Goal: Transaction & Acquisition: Purchase product/service

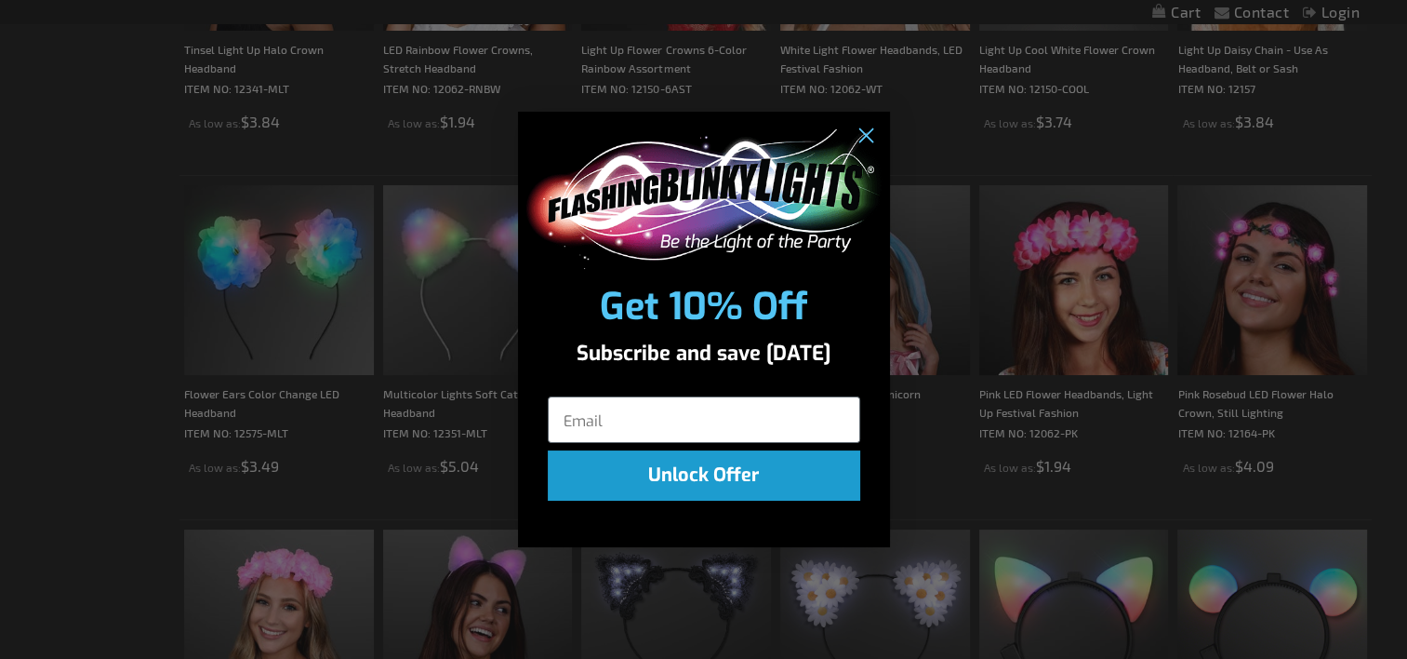
scroll to position [1272, 0]
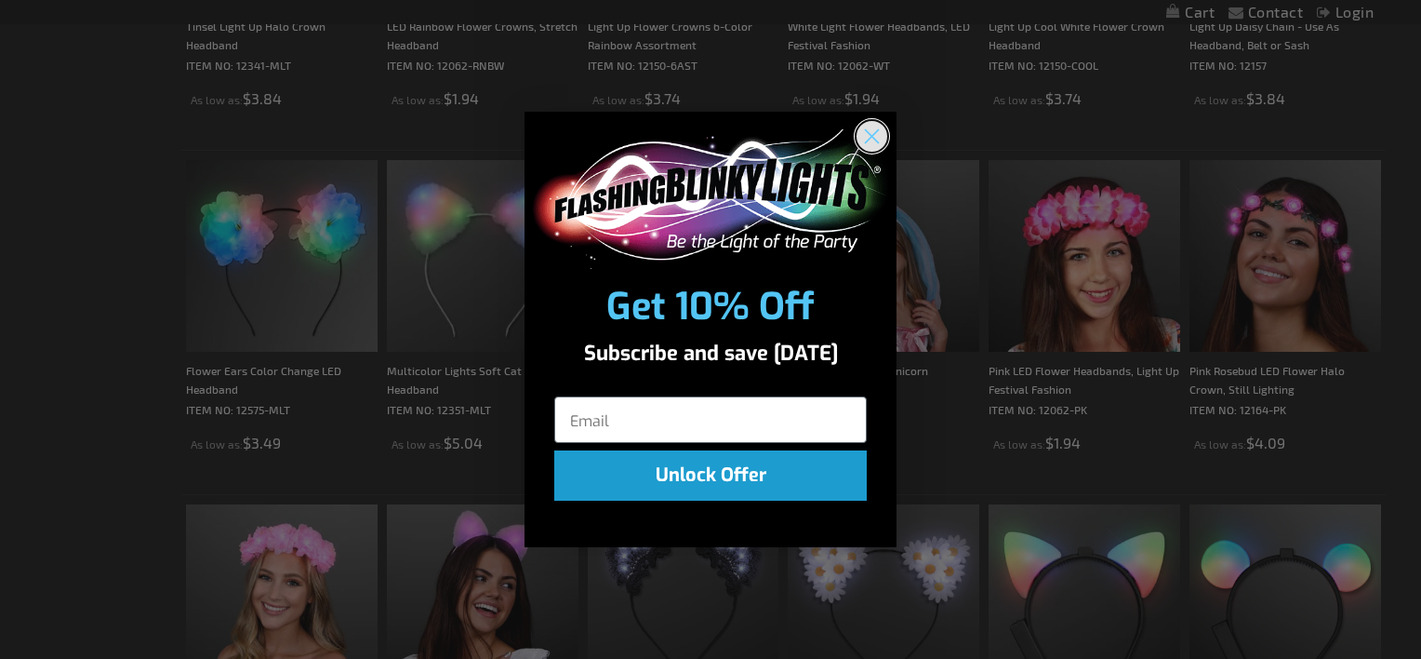
click at [875, 134] on circle "Close dialog" at bounding box center [872, 135] width 31 height 31
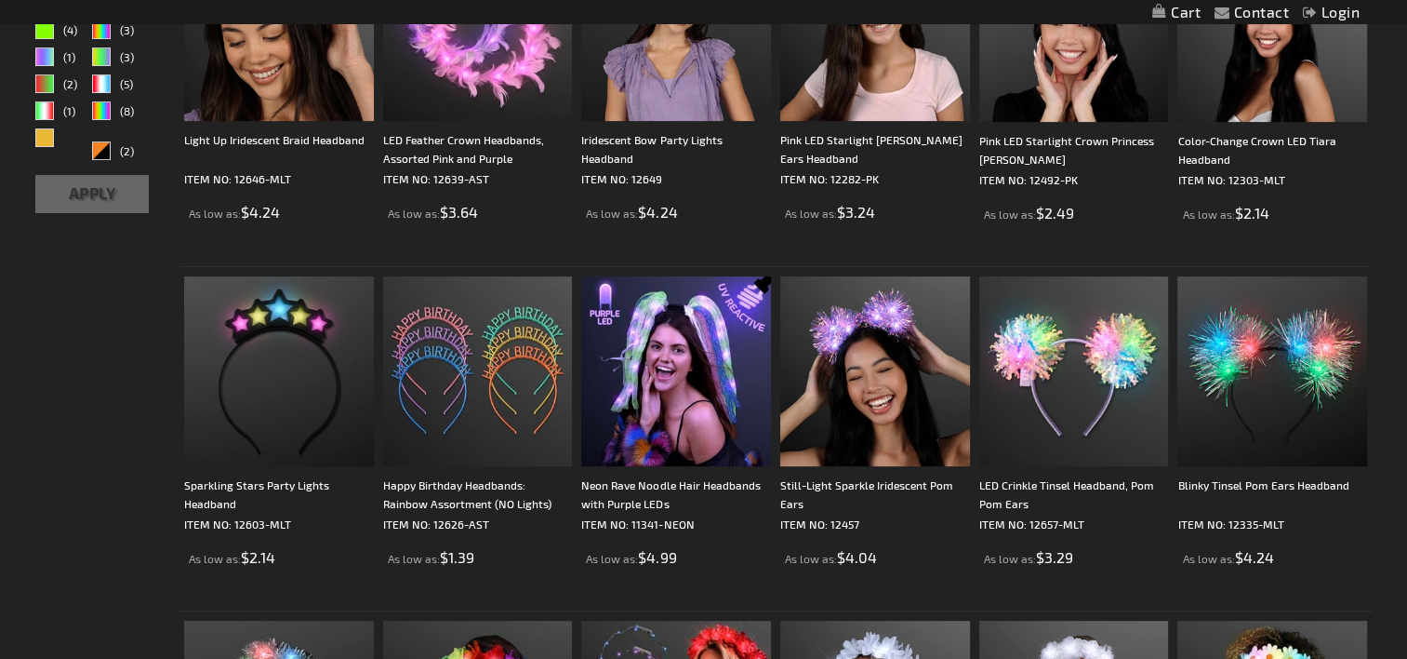
scroll to position [0, 0]
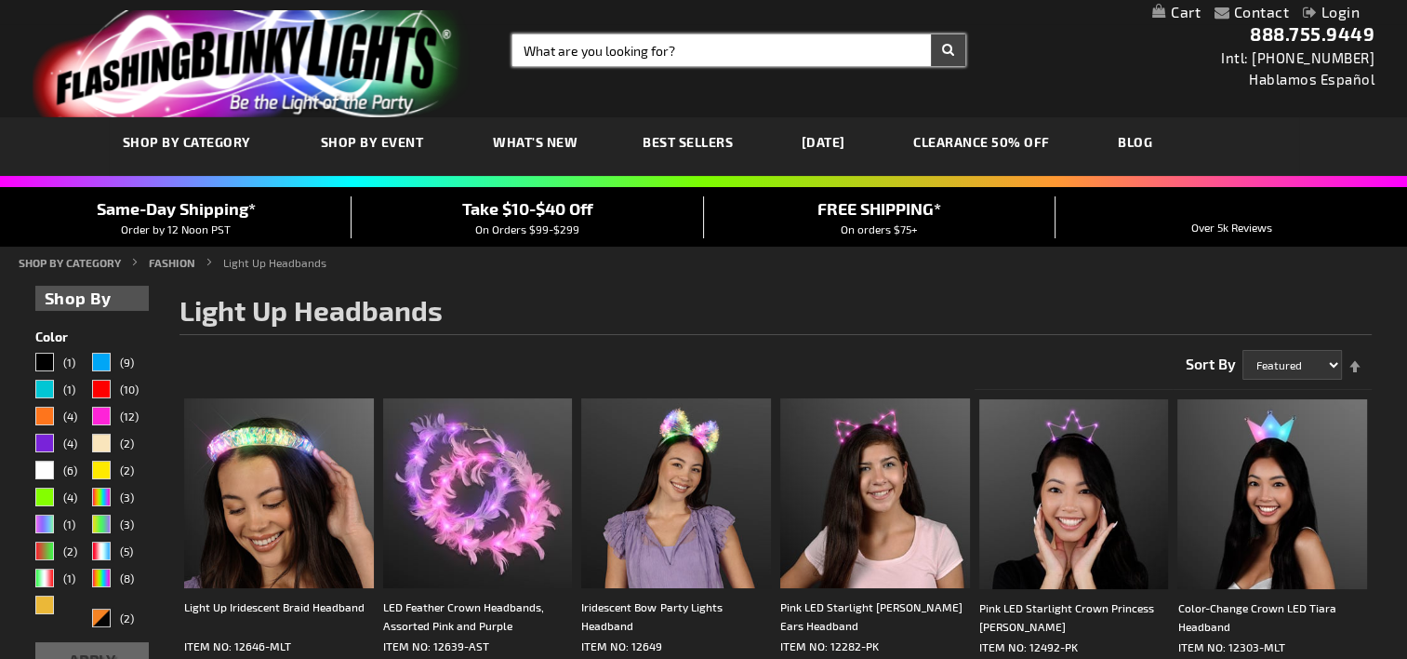
click at [584, 50] on input "Search" at bounding box center [739, 50] width 453 height 32
type input "christmas"
click at [931, 34] on button "Search" at bounding box center [948, 50] width 34 height 32
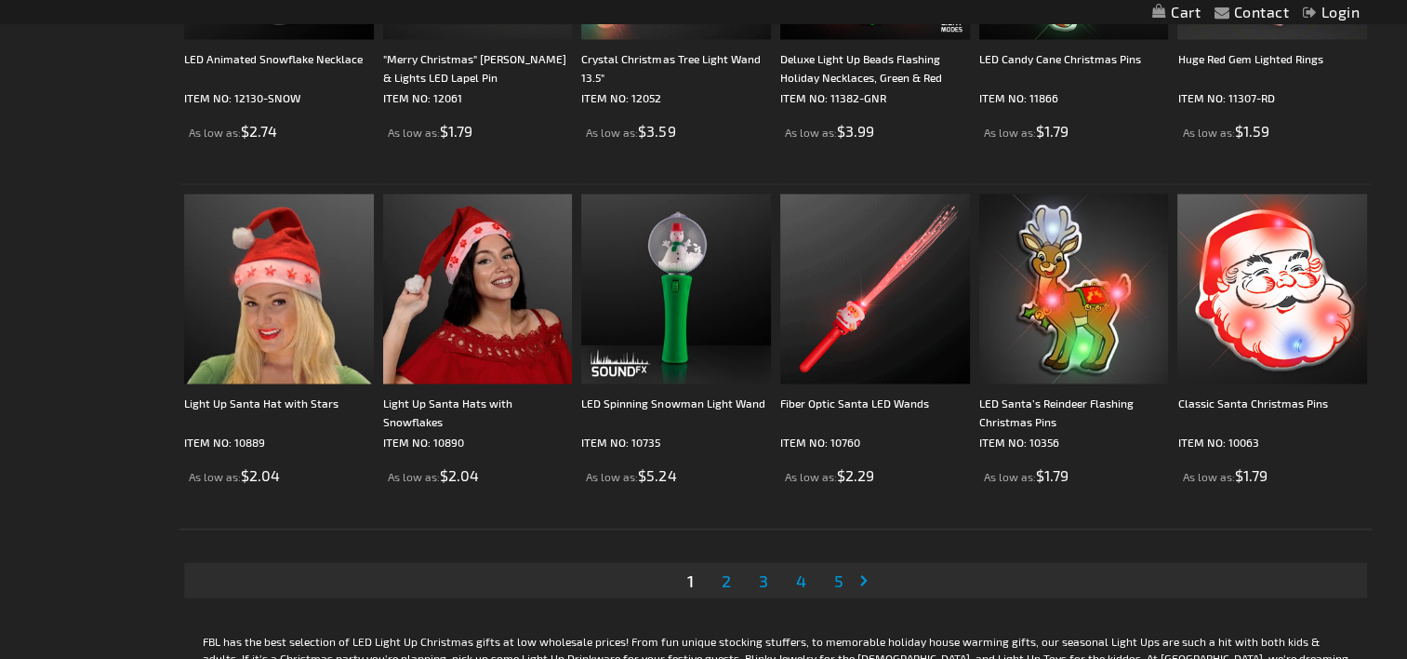
scroll to position [3563, 0]
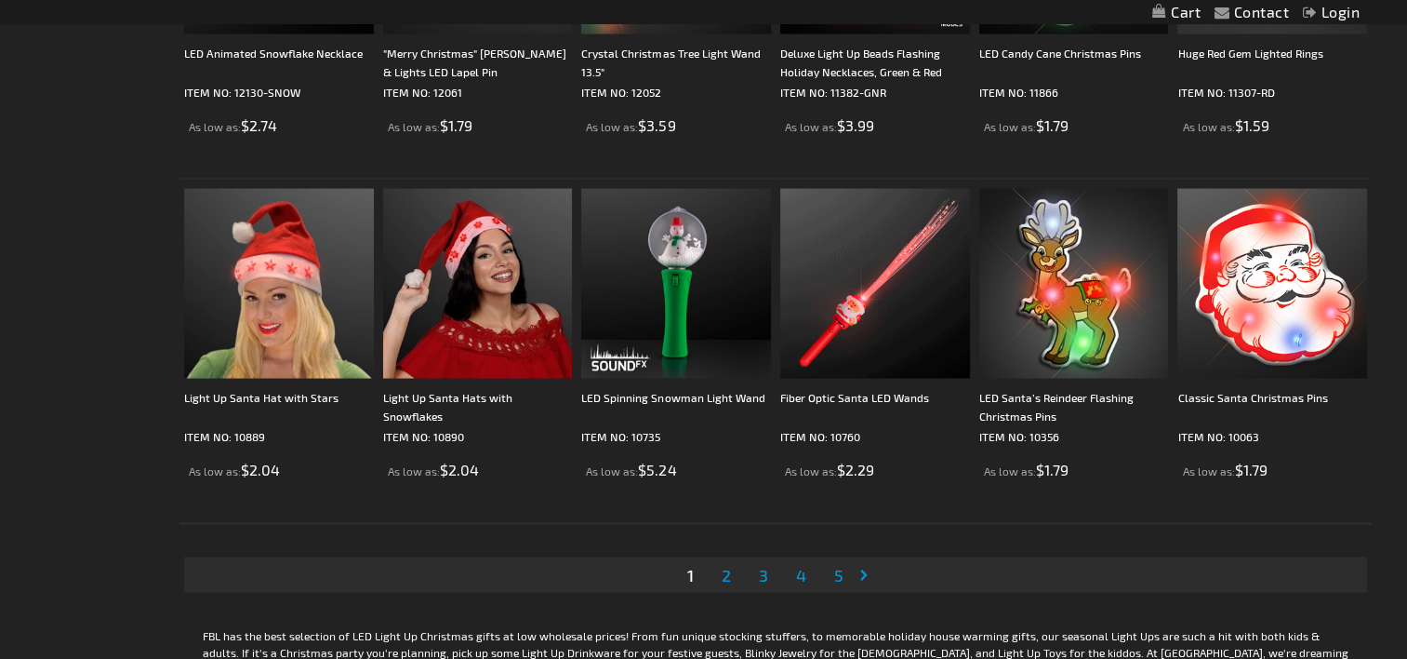
click at [726, 576] on span "2" at bounding box center [726, 575] width 9 height 20
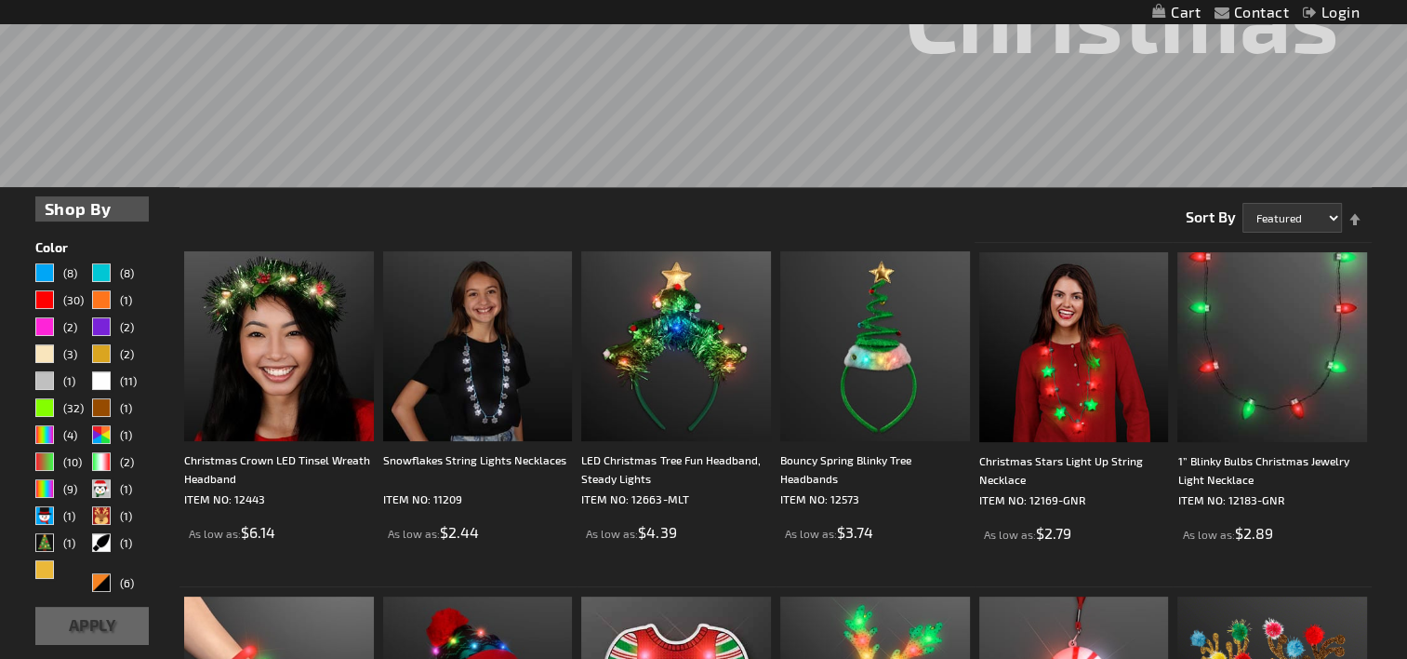
scroll to position [409, 0]
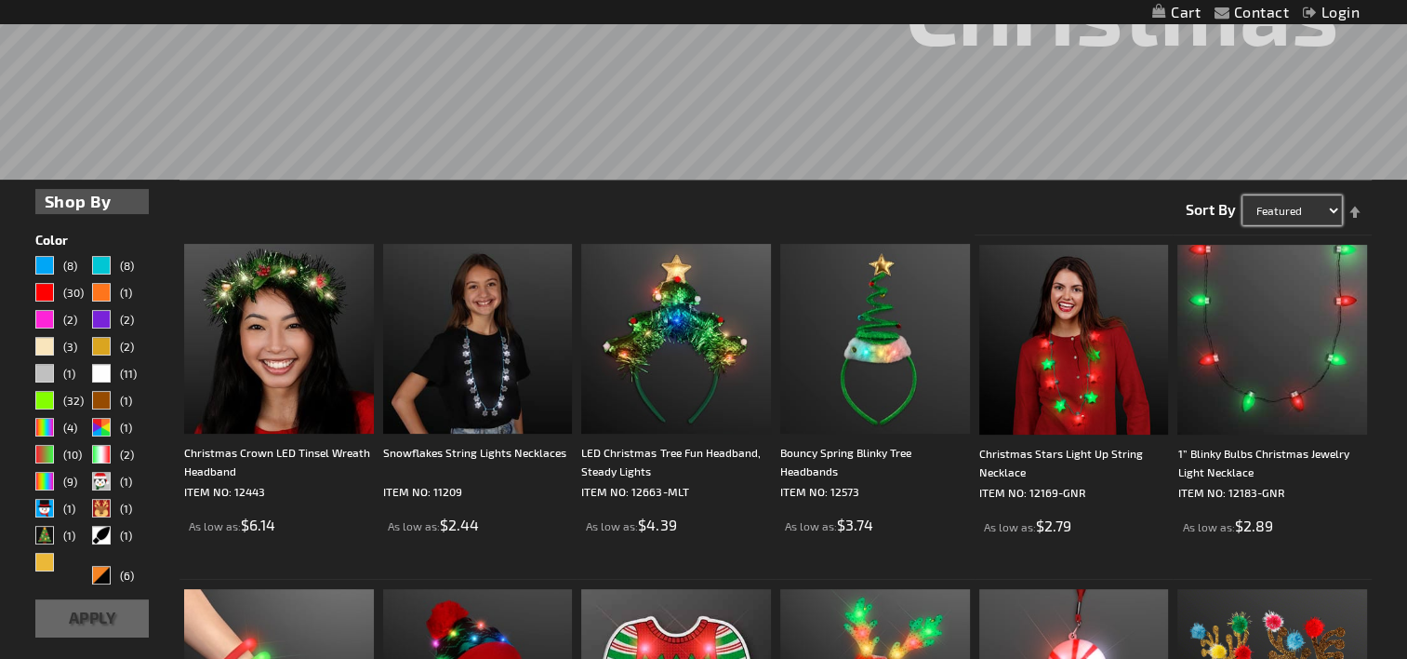
click at [1299, 209] on select "Featured Name Price Best Sellers" at bounding box center [1293, 210] width 100 height 30
select select "price"
click at [1243, 195] on select "Featured Name Price Best Sellers" at bounding box center [1293, 210] width 100 height 30
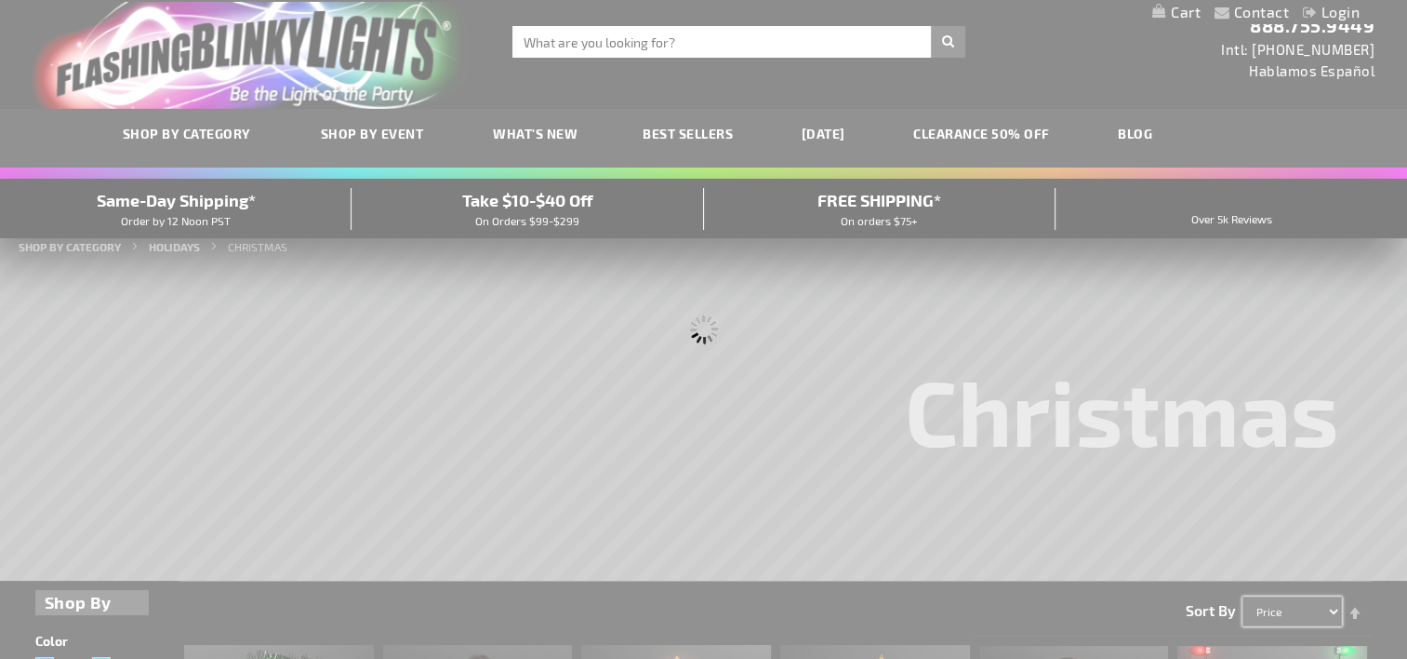
scroll to position [0, 0]
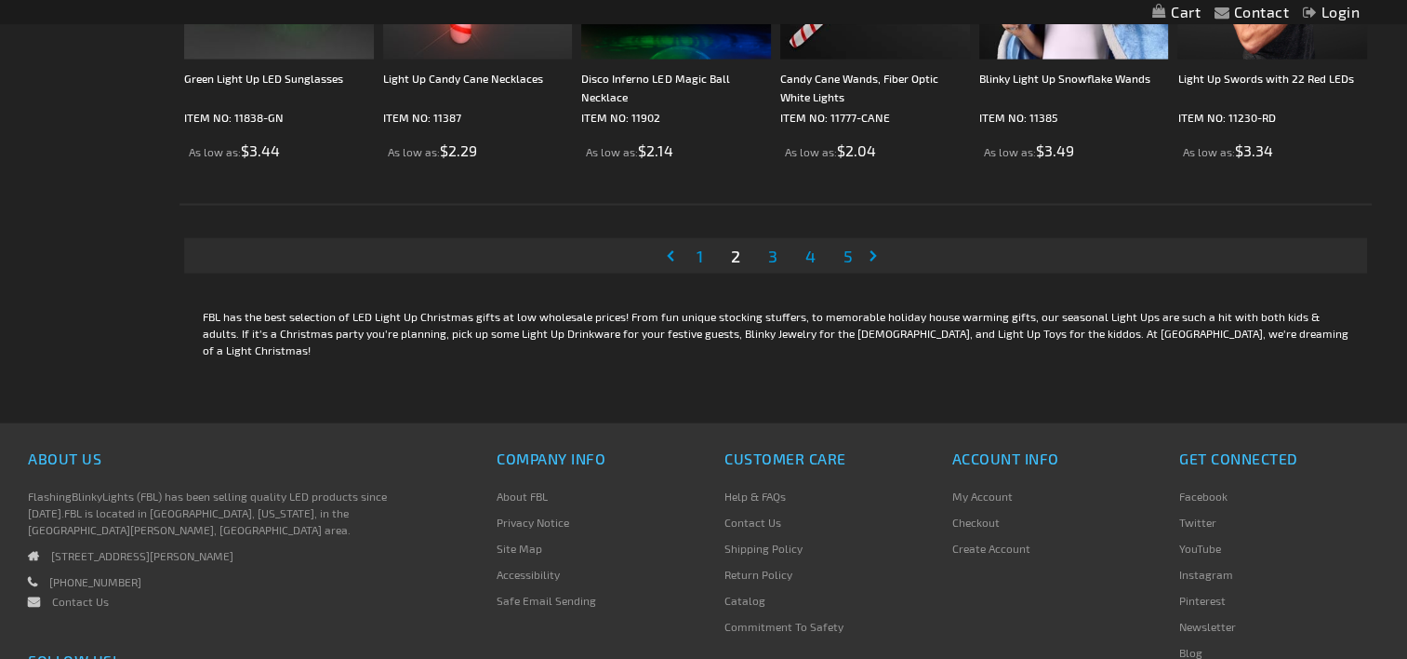
scroll to position [3879, 0]
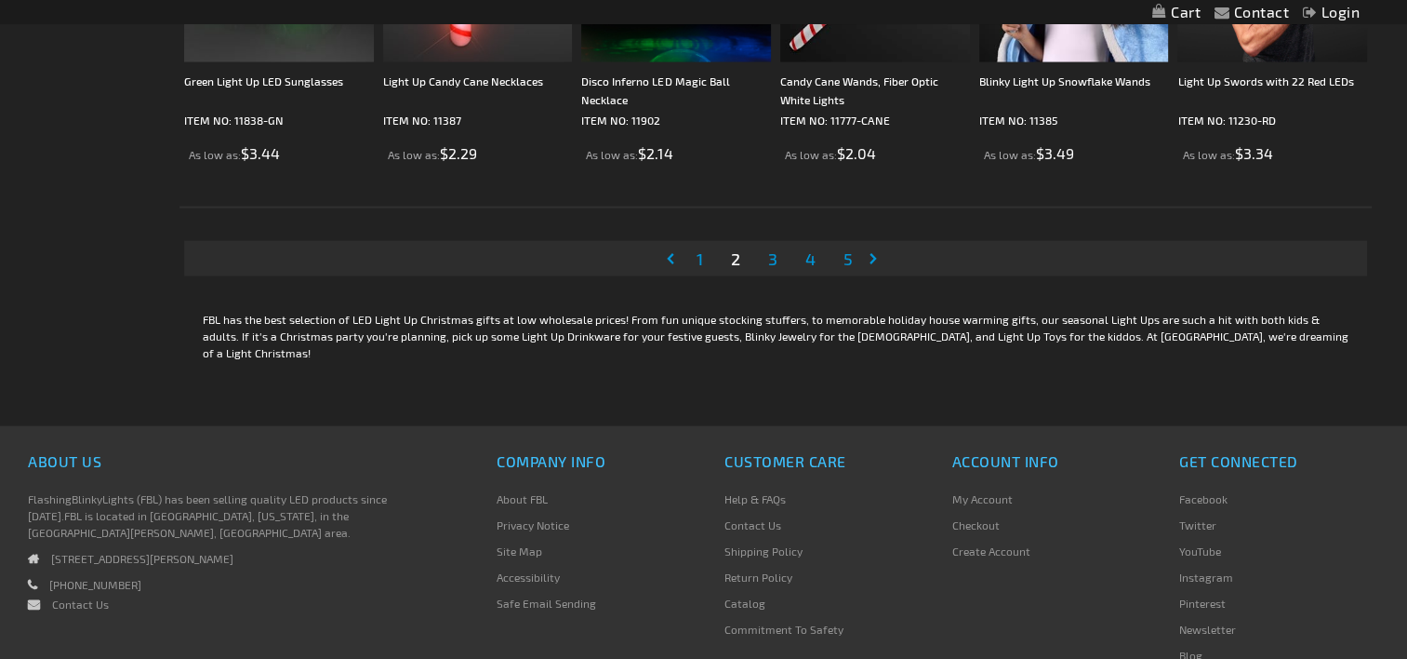
click at [700, 257] on span "1" at bounding box center [700, 258] width 7 height 20
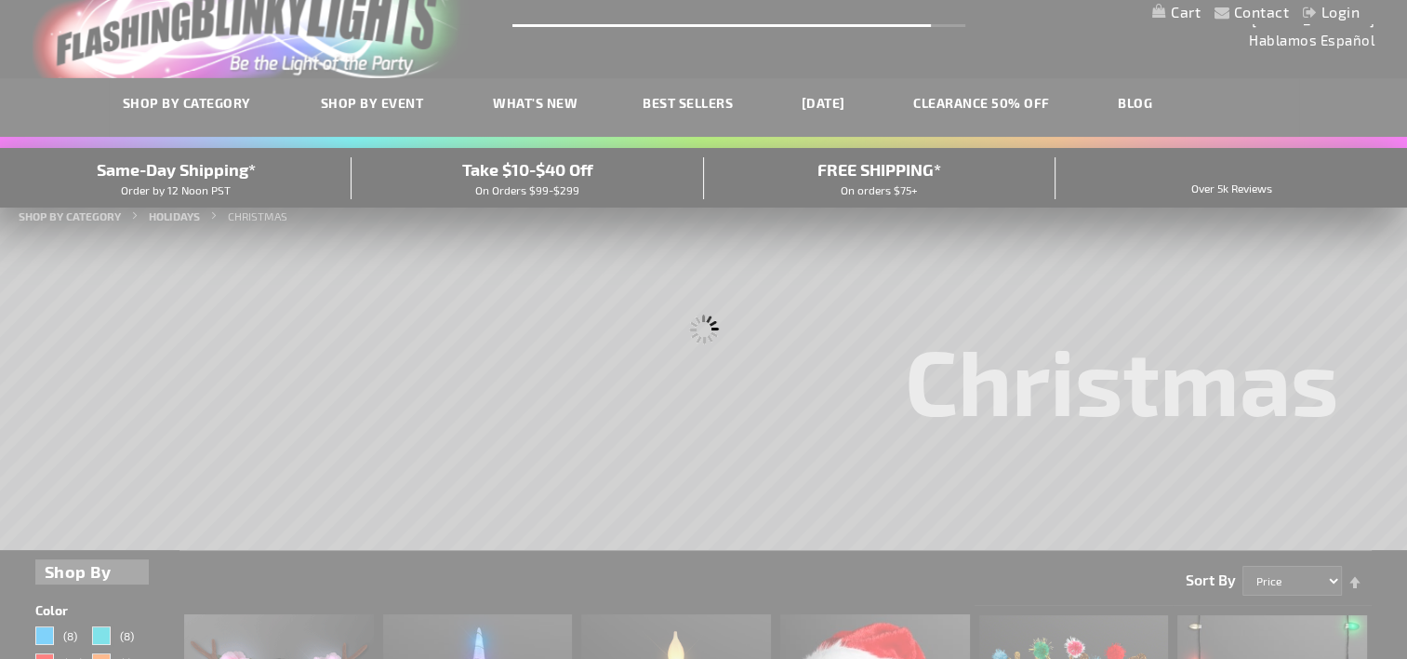
scroll to position [0, 0]
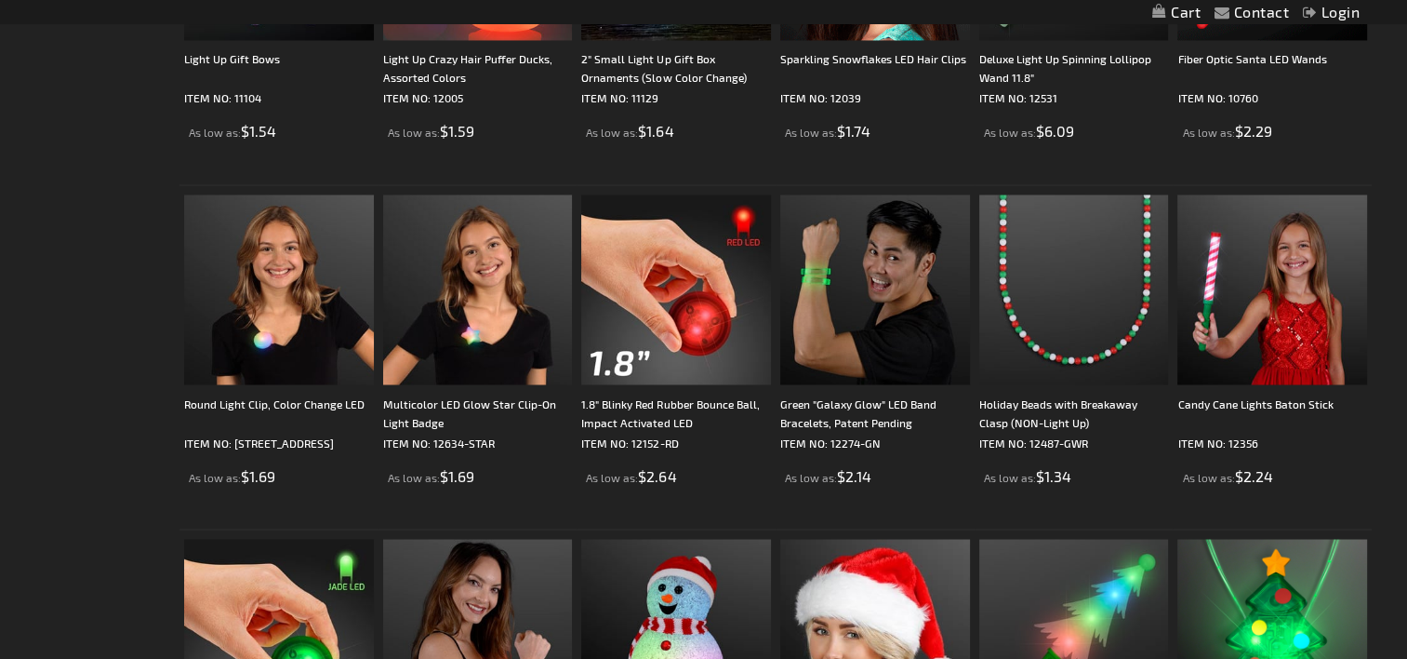
scroll to position [3222, 0]
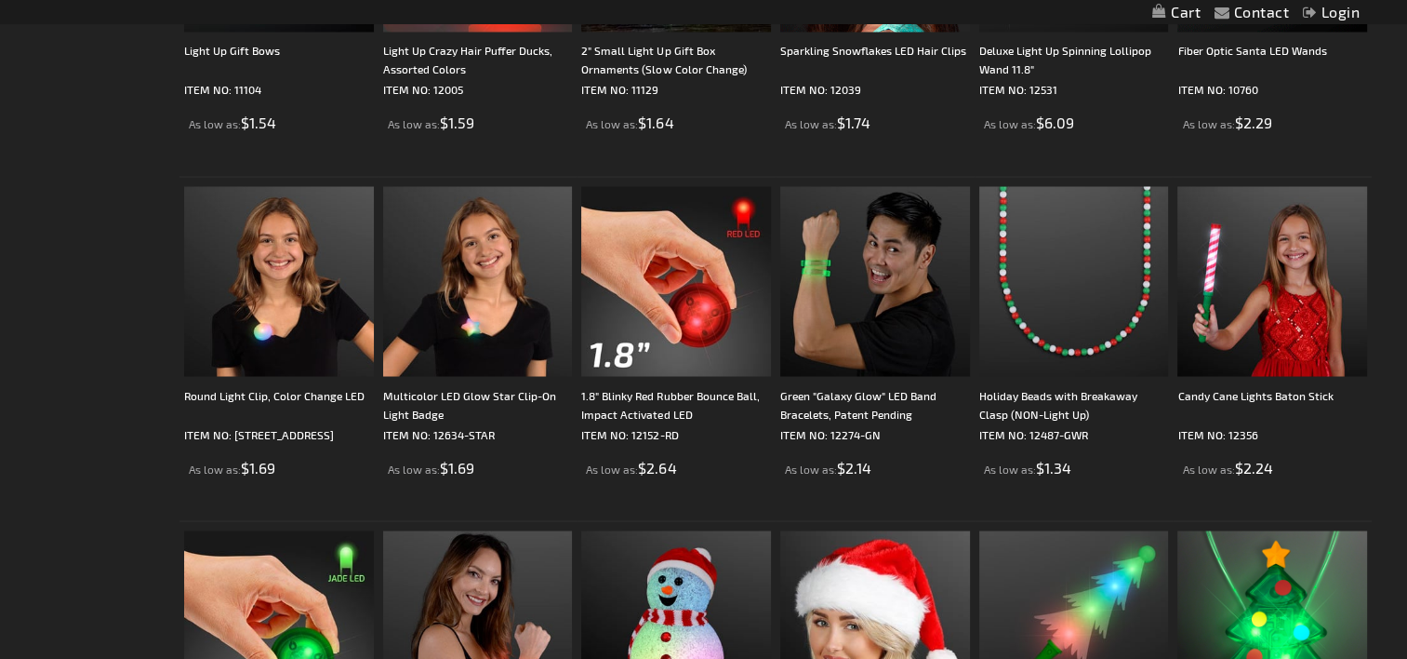
click at [269, 335] on img at bounding box center [279, 281] width 190 height 190
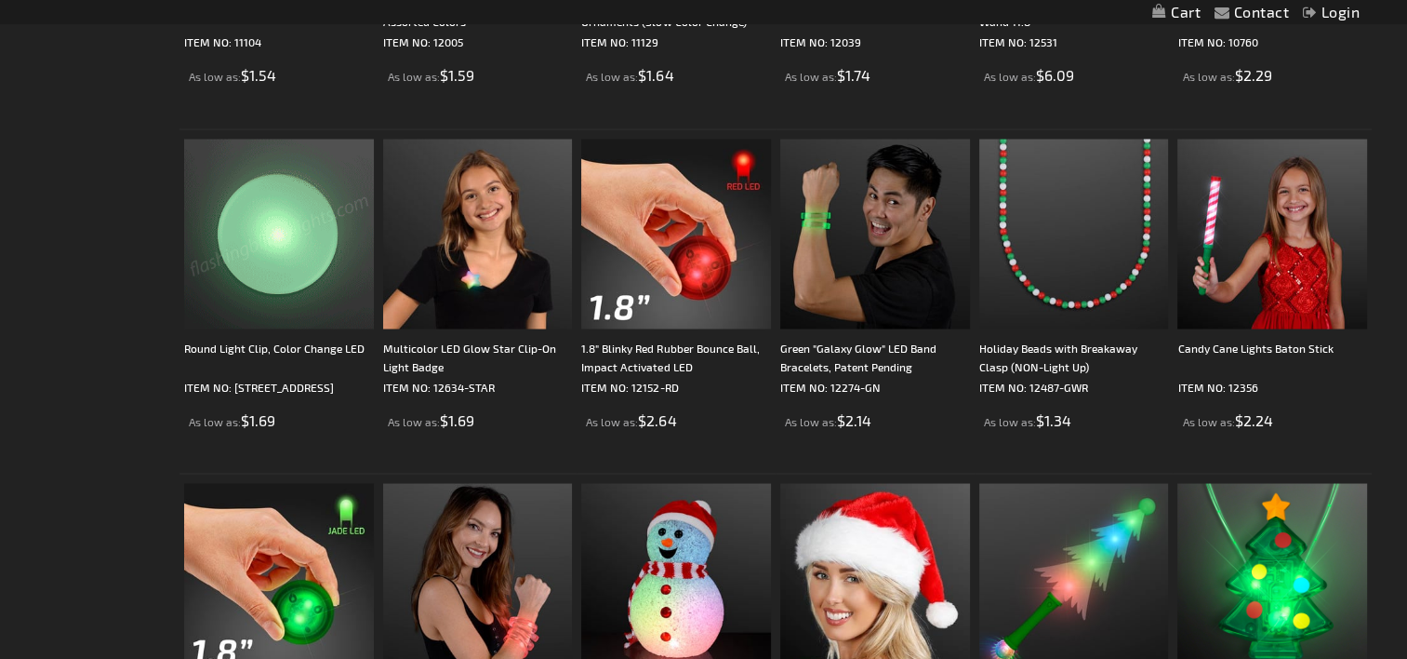
scroll to position [3270, 0]
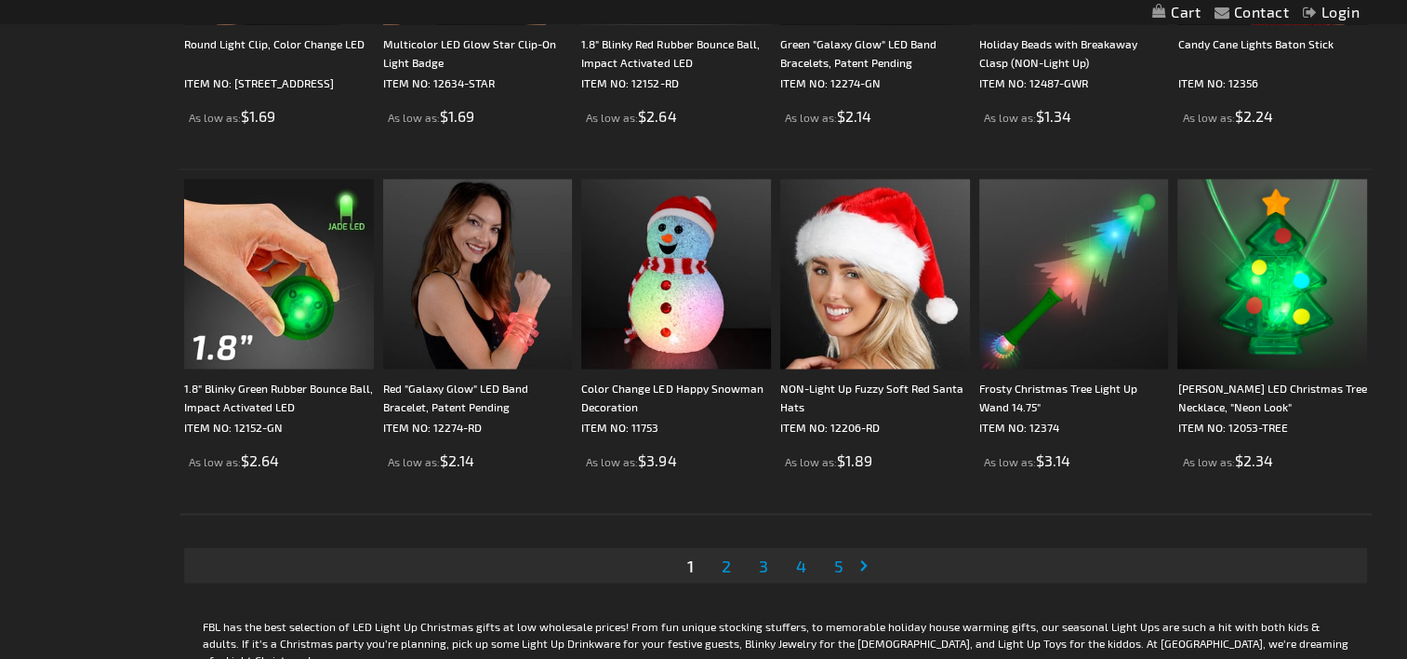
scroll to position [3572, 0]
click at [726, 565] on span "2" at bounding box center [726, 565] width 9 height 20
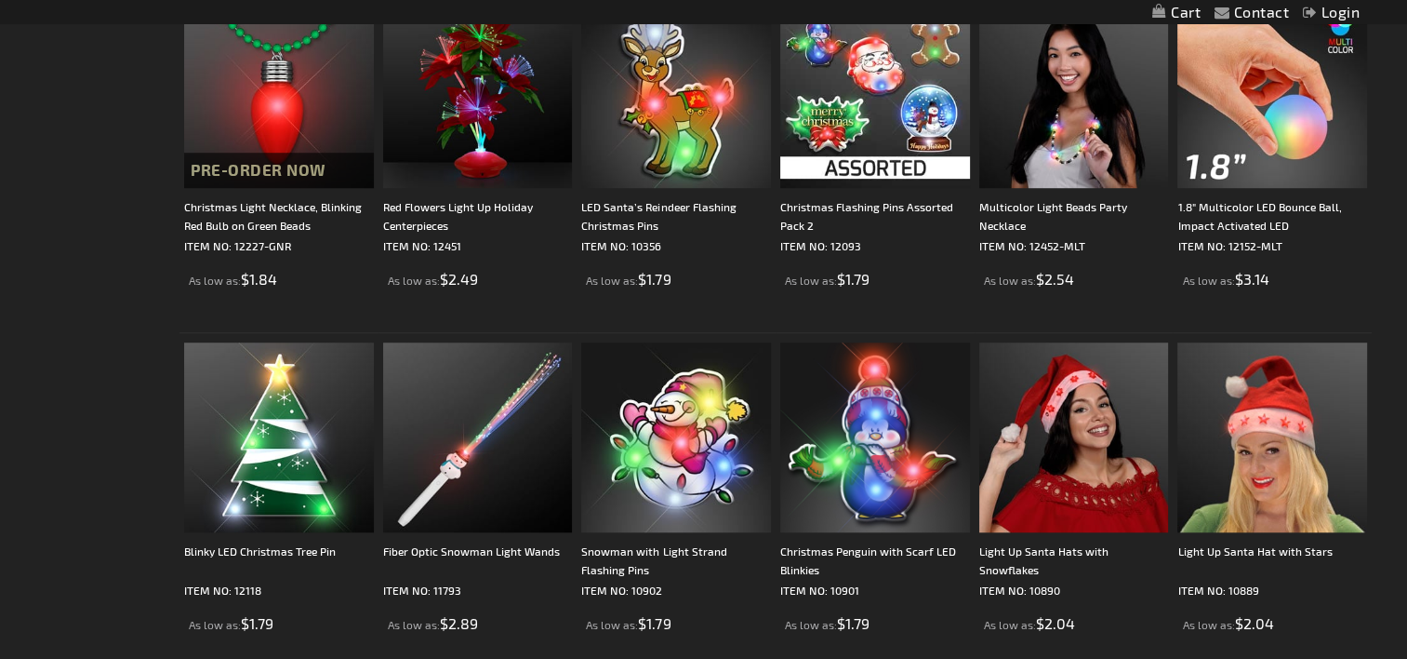
scroll to position [1347, 0]
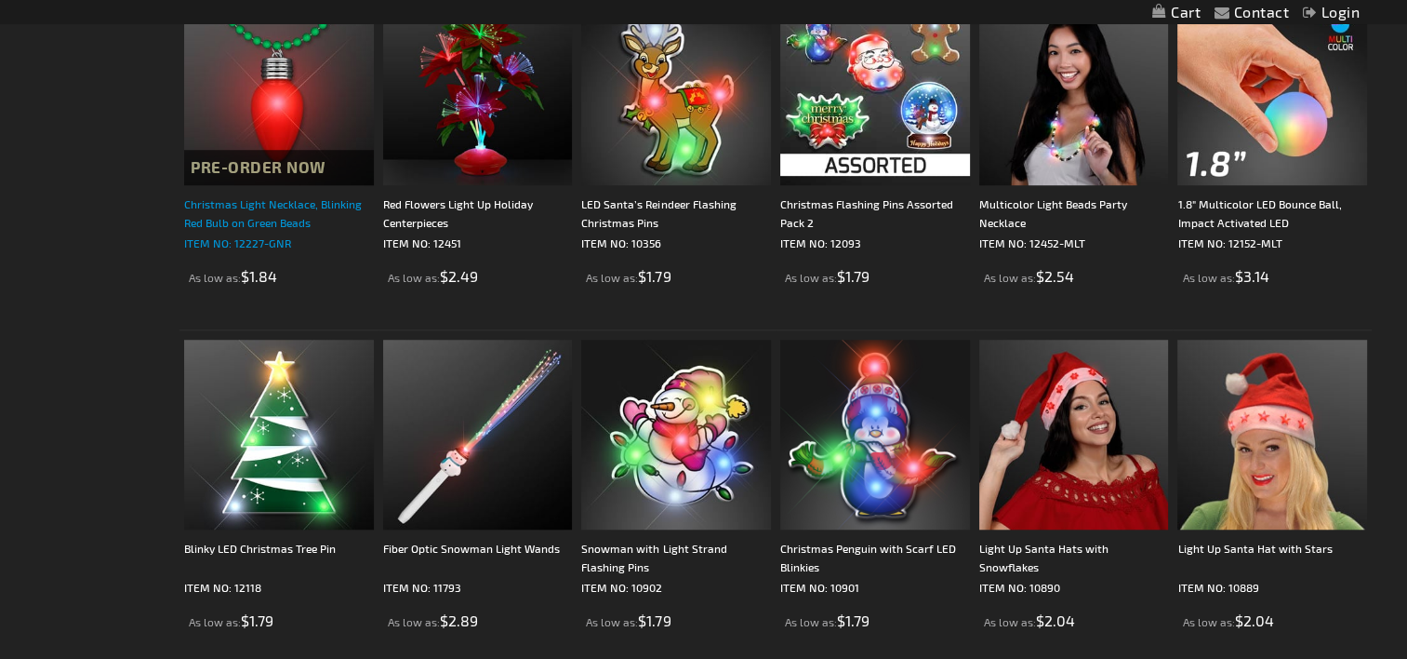
click at [234, 222] on div "Christmas Light Necklace, Blinking Red Bulb on Green Beads" at bounding box center [279, 212] width 190 height 37
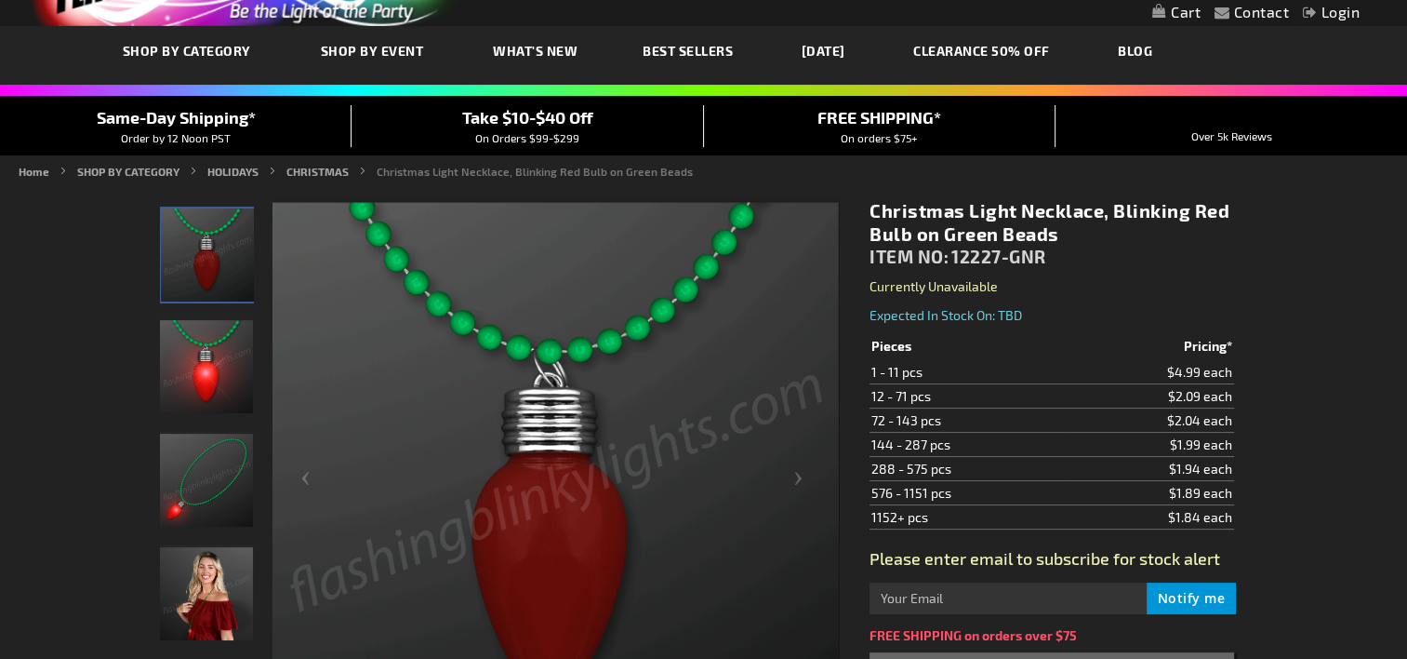
scroll to position [93, 0]
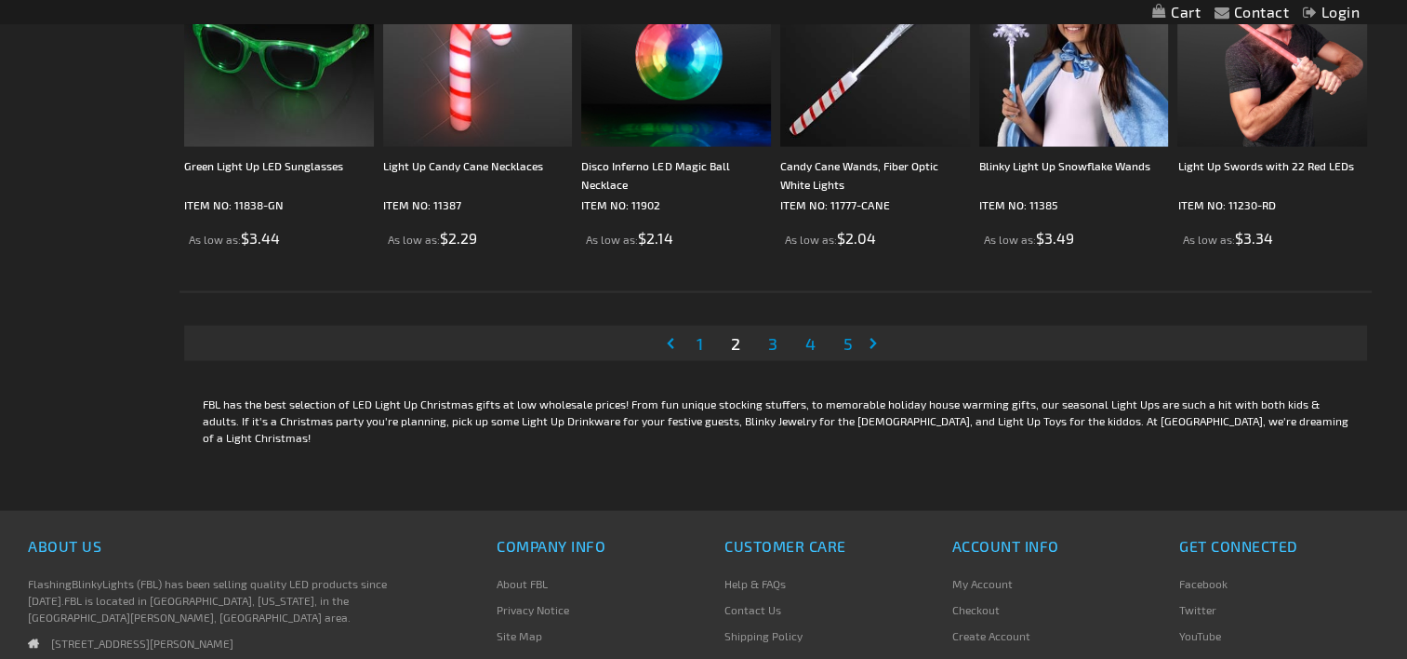
scroll to position [3803, 0]
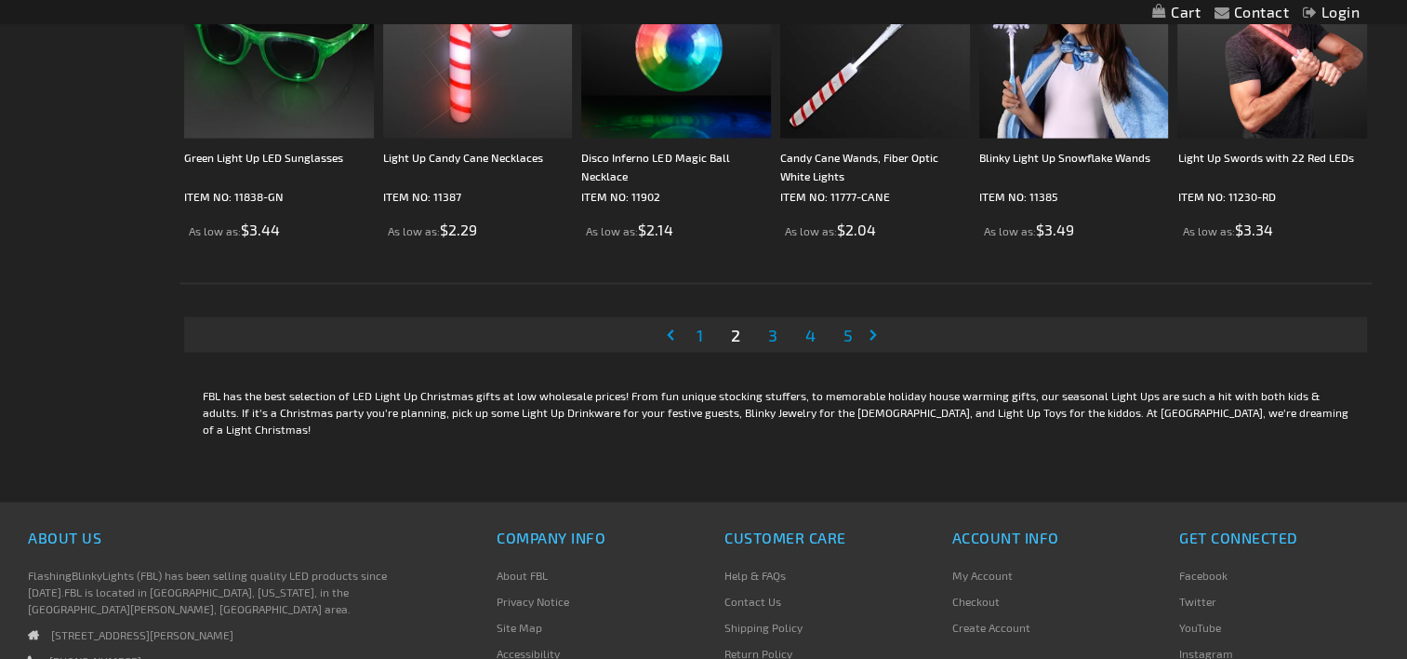
click at [773, 327] on span "3" at bounding box center [772, 335] width 9 height 20
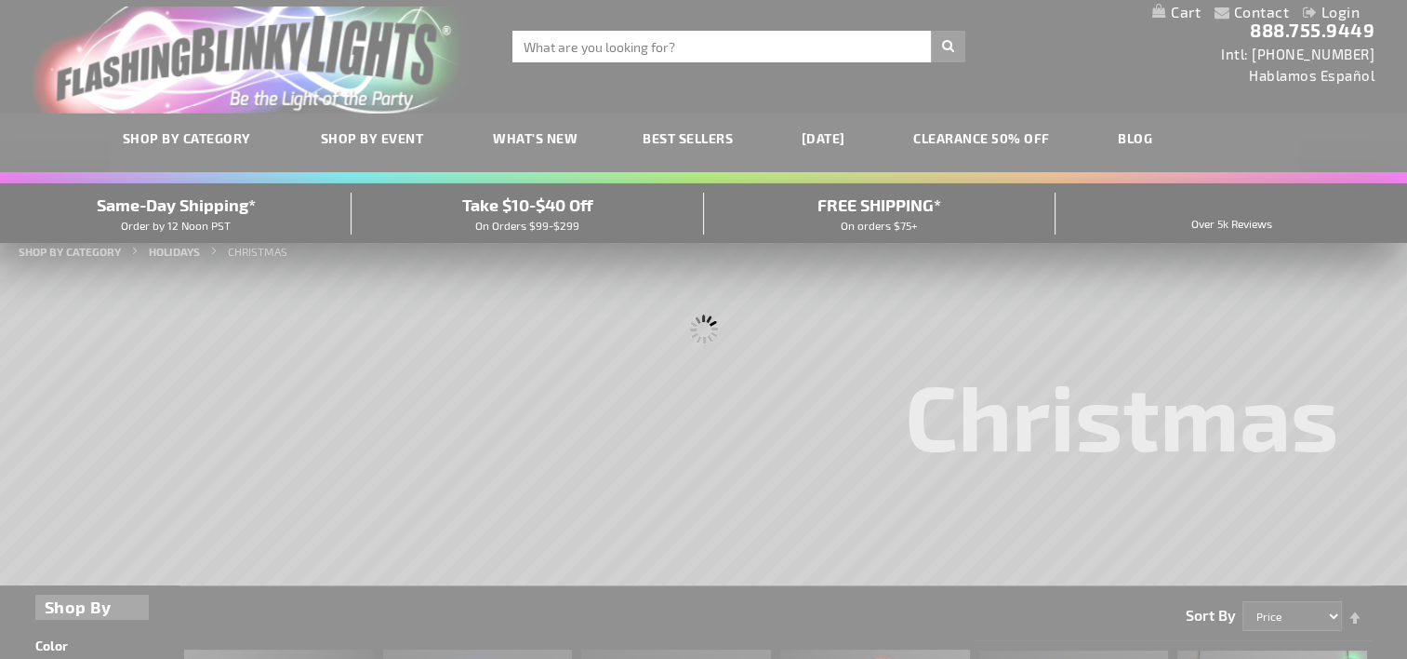
scroll to position [0, 0]
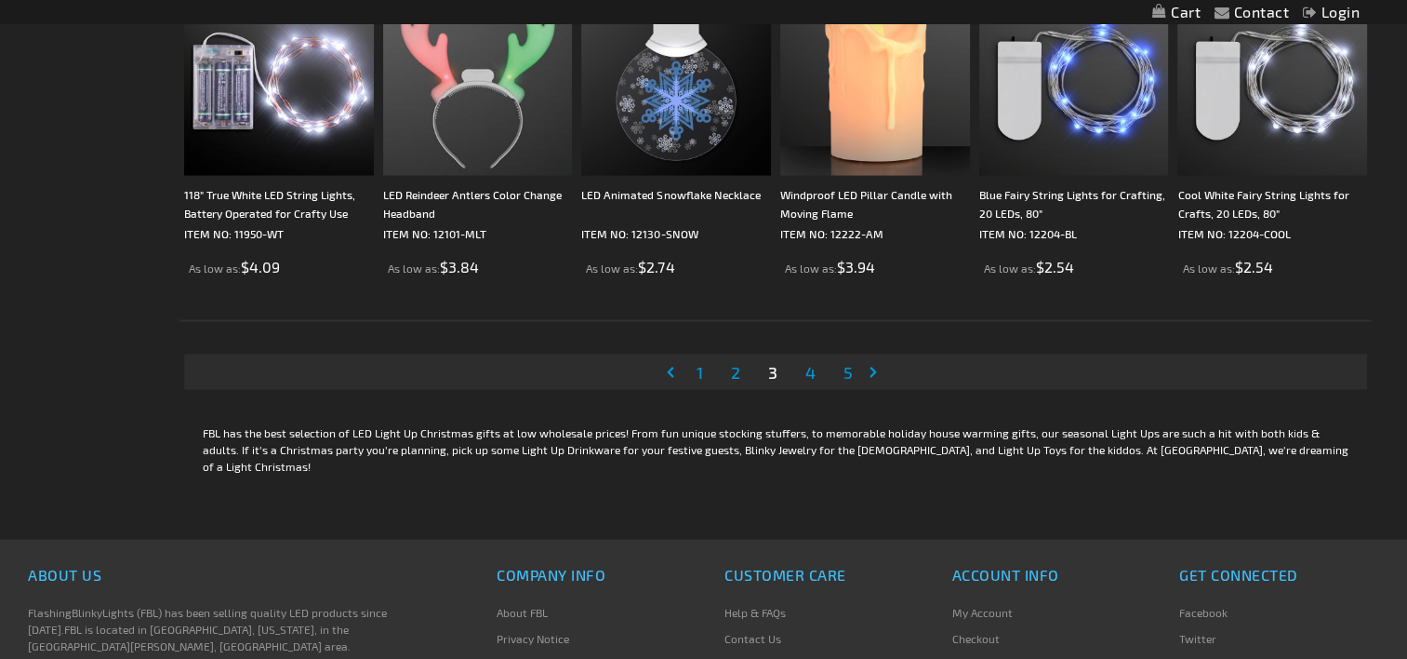
scroll to position [3762, 0]
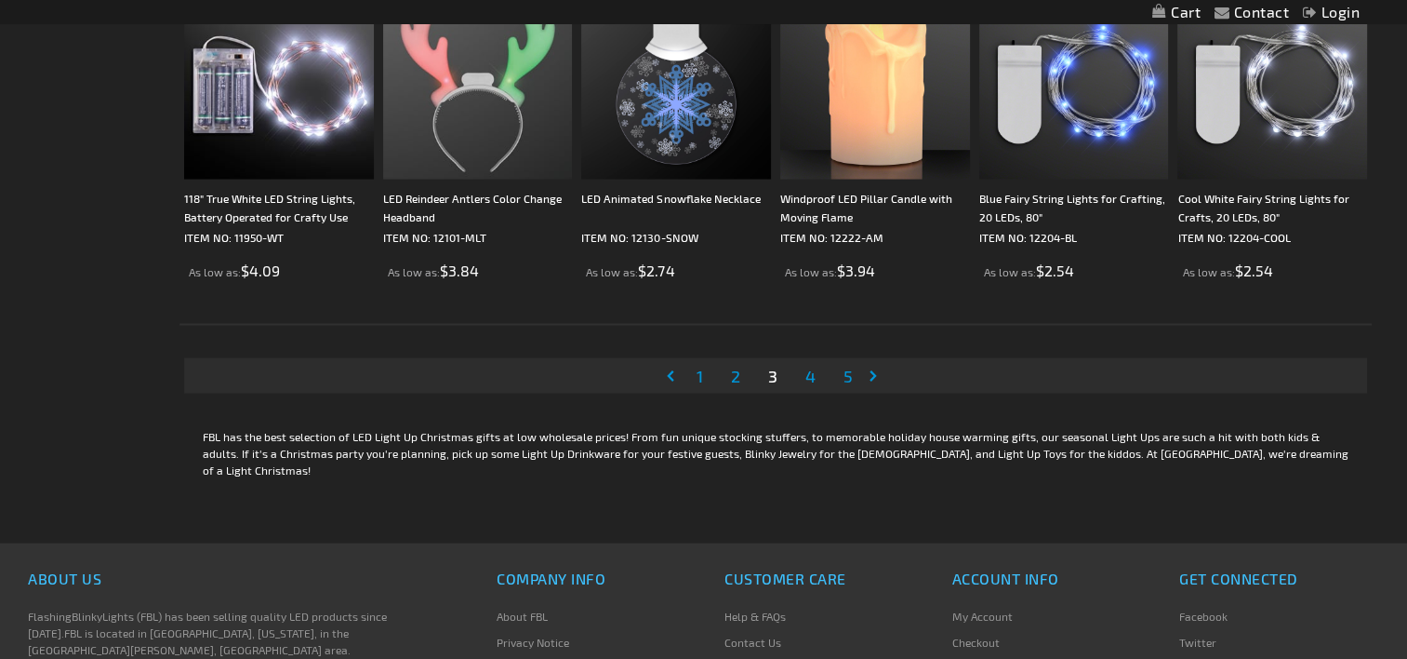
click at [808, 373] on span "4" at bounding box center [811, 376] width 10 height 20
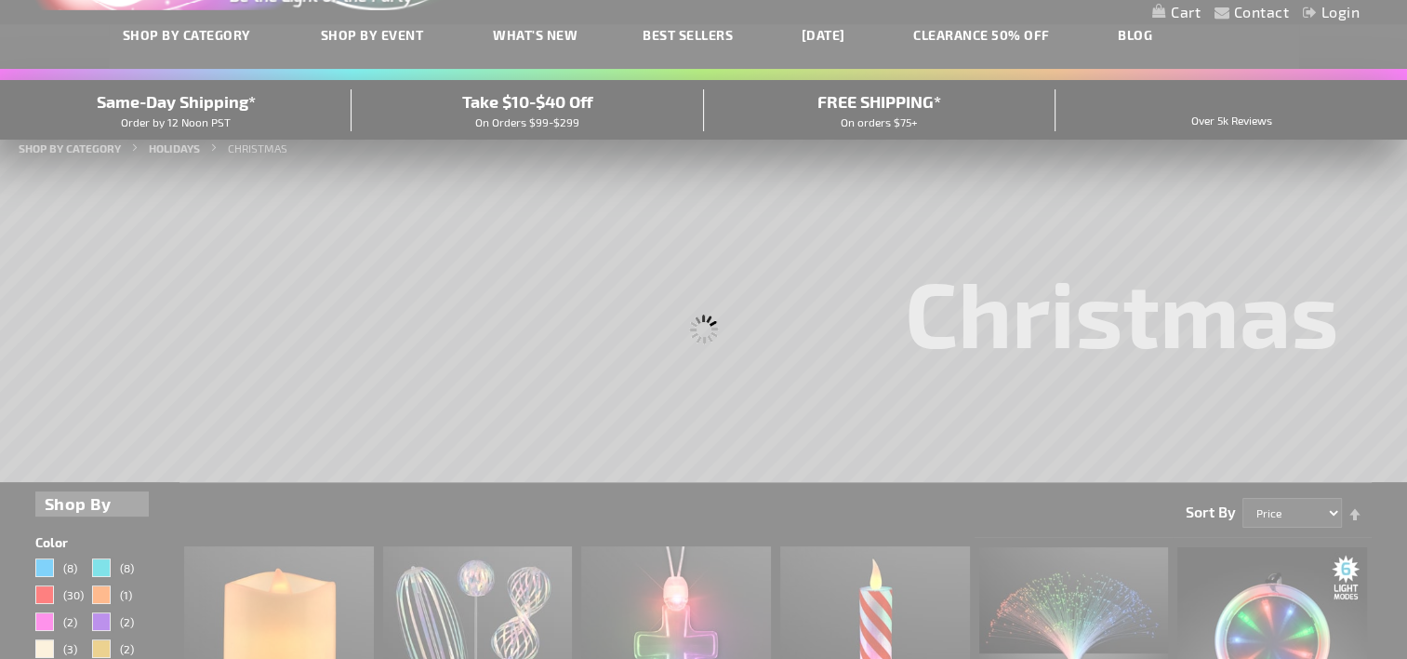
scroll to position [0, 0]
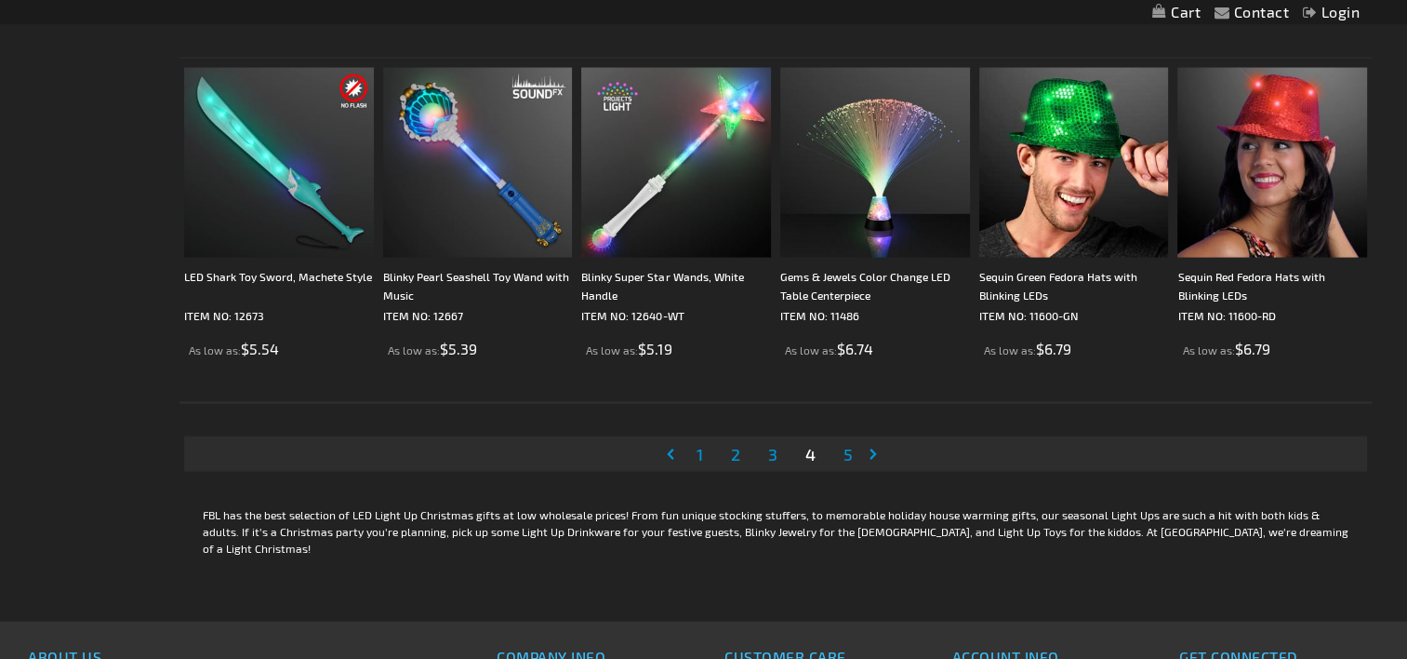
scroll to position [3691, 0]
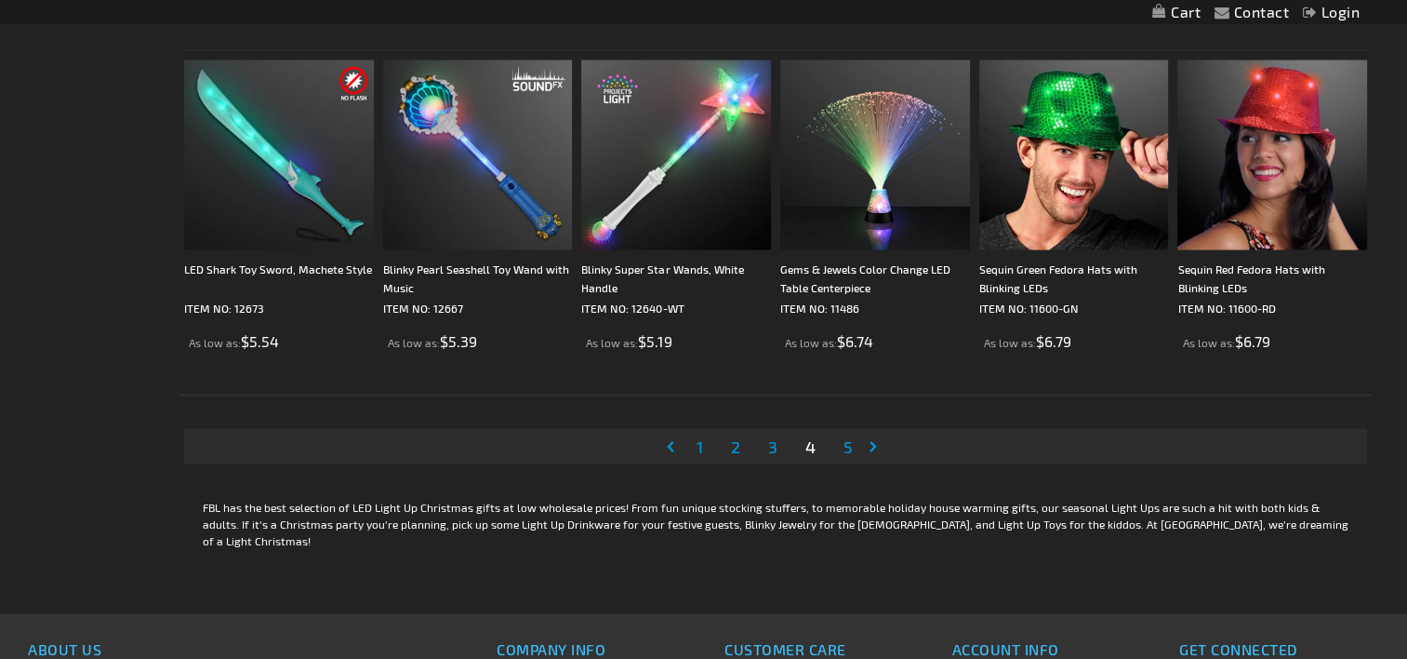
click at [845, 450] on span "5" at bounding box center [848, 446] width 9 height 20
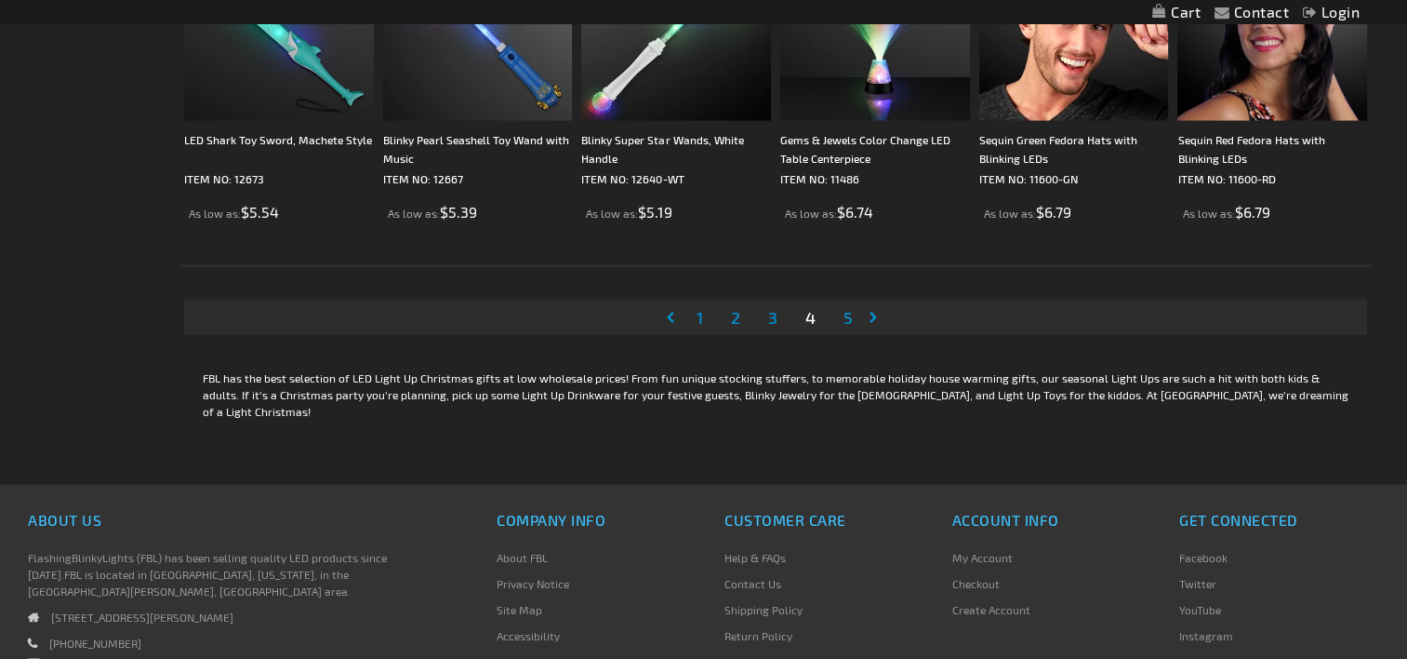
scroll to position [3830, 0]
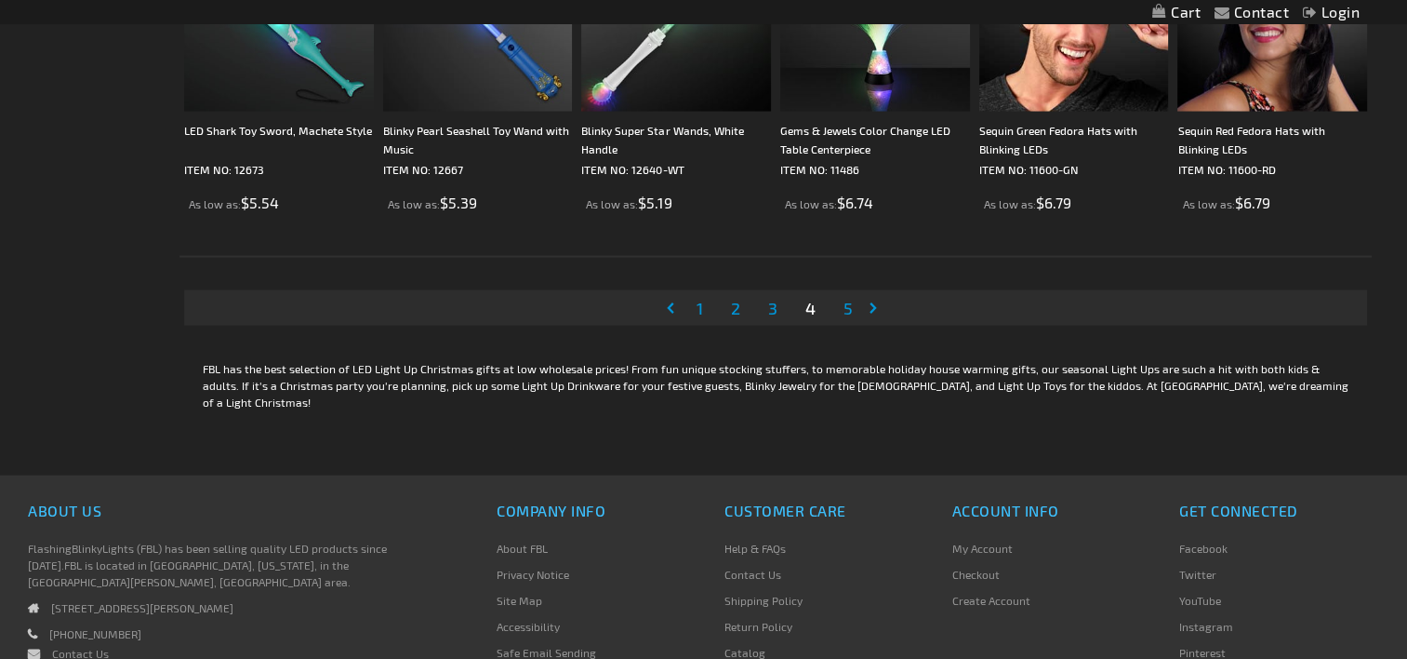
click at [848, 298] on span "5" at bounding box center [848, 308] width 9 height 20
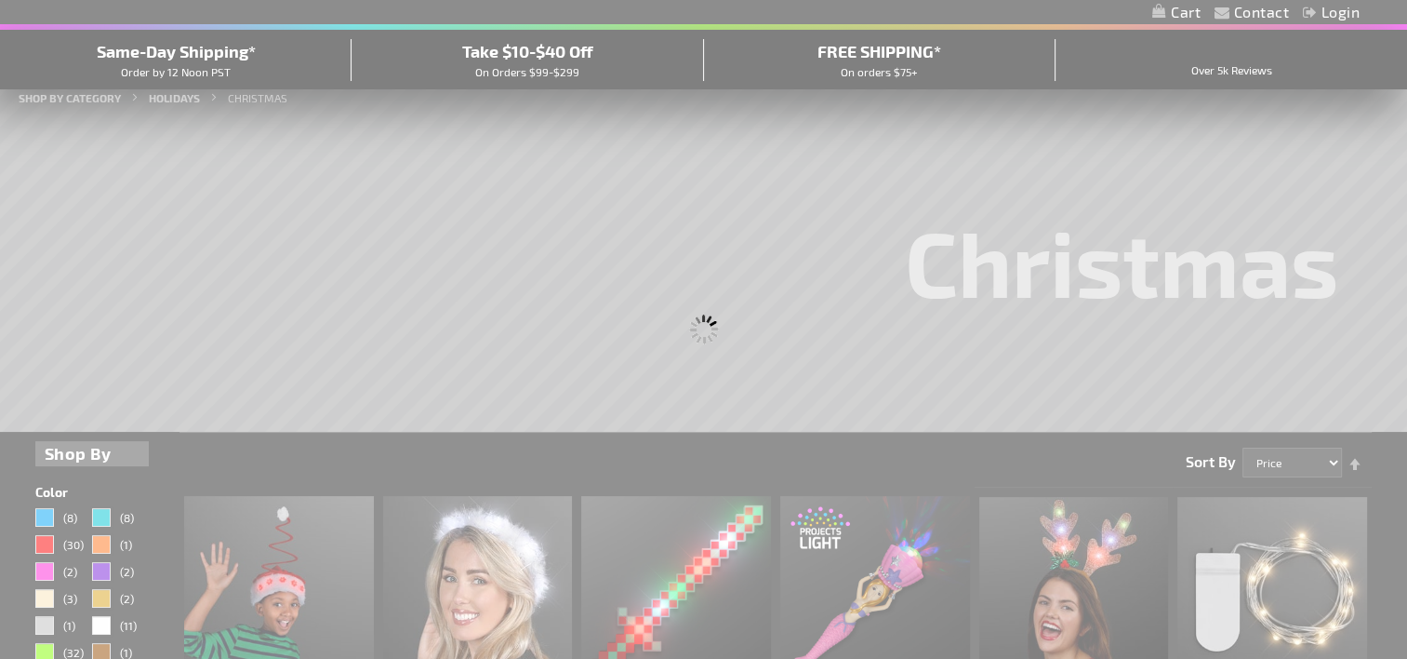
scroll to position [0, 0]
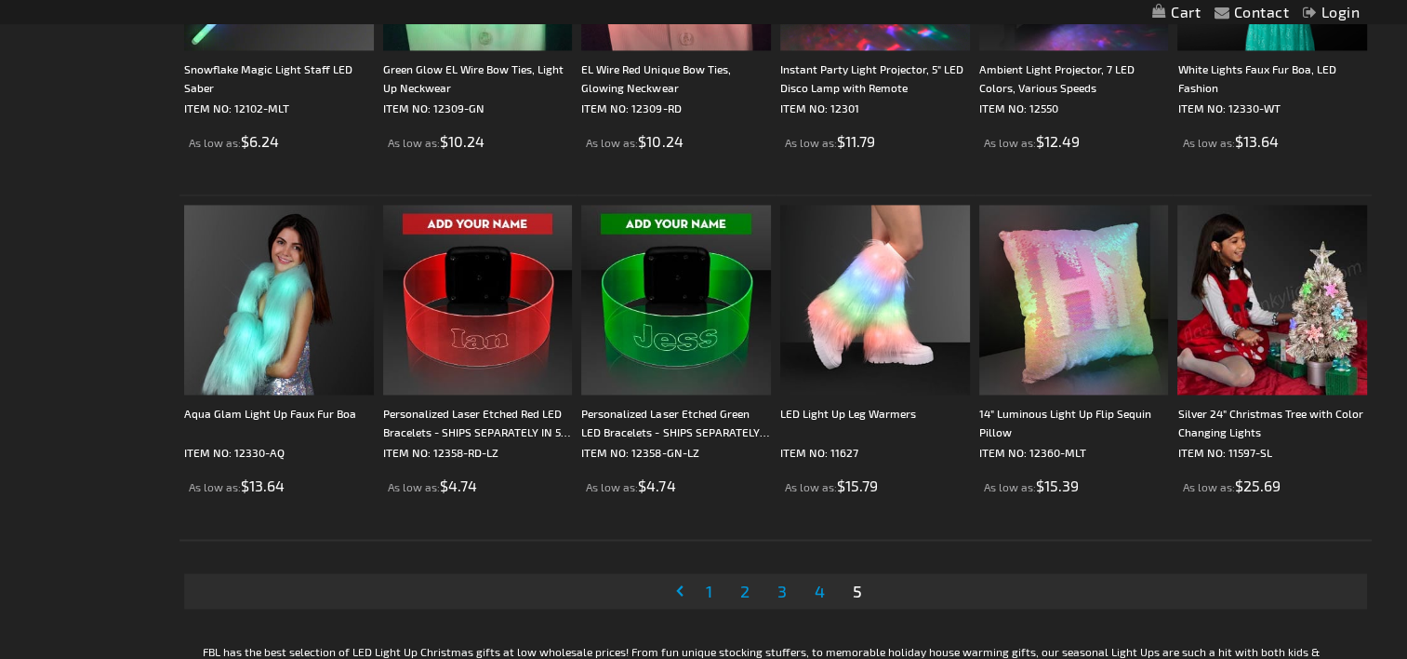
scroll to position [2872, 0]
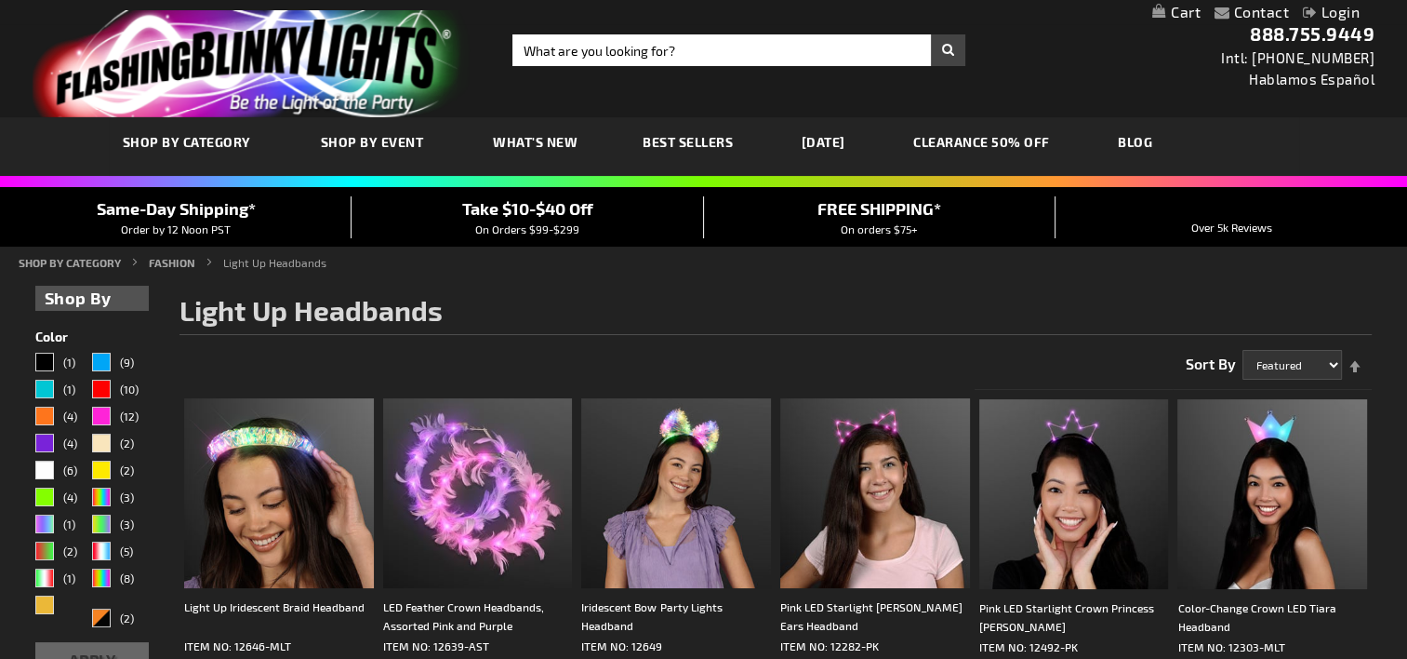
click at [960, 141] on link "CLEARANCE 50% OFF" at bounding box center [982, 142] width 165 height 62
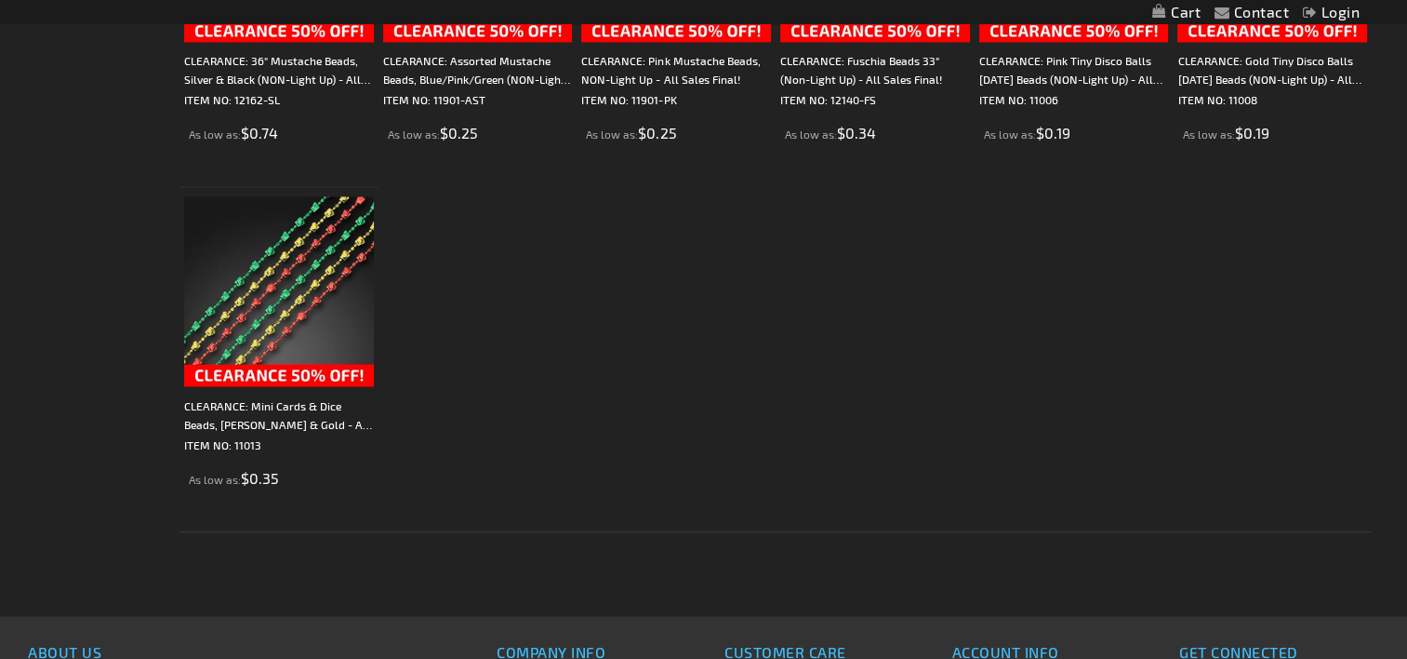
scroll to position [3301, 0]
